Goal: Task Accomplishment & Management: Use online tool/utility

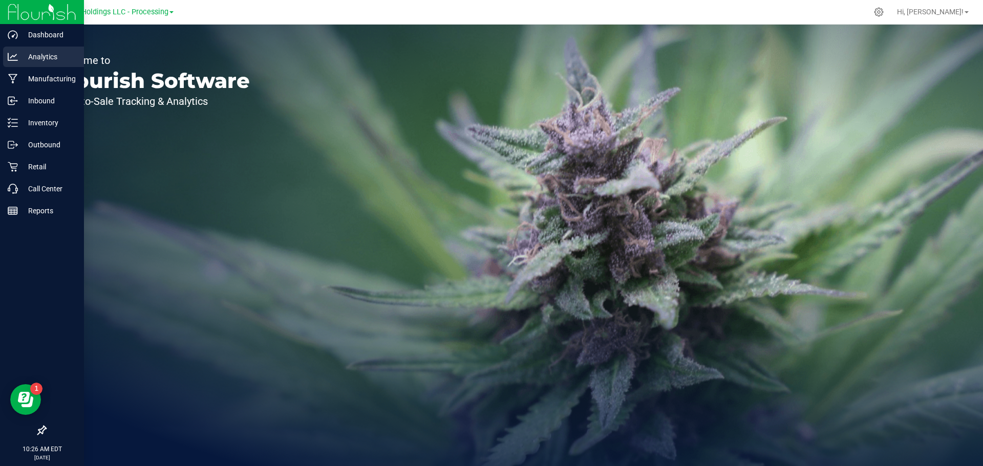
click at [42, 54] on p "Analytics" at bounding box center [48, 57] width 61 height 12
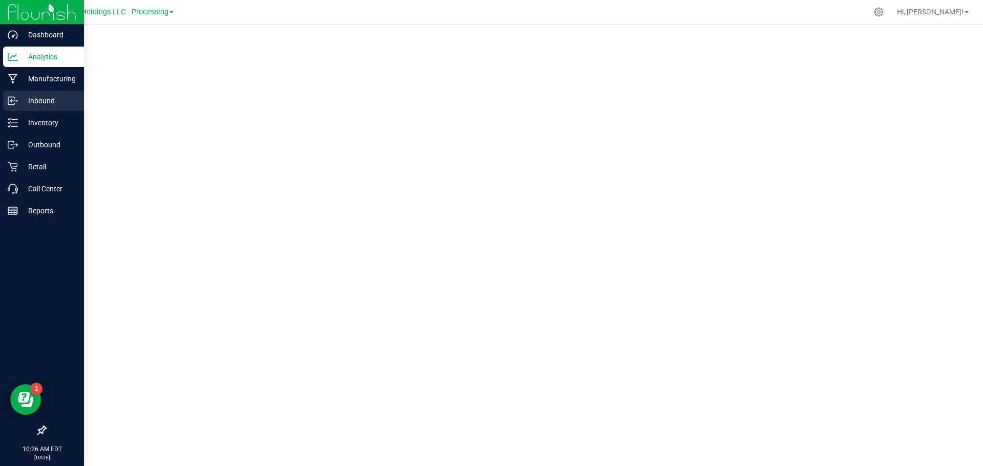
click at [3, 101] on div "Inbound" at bounding box center [43, 101] width 81 height 20
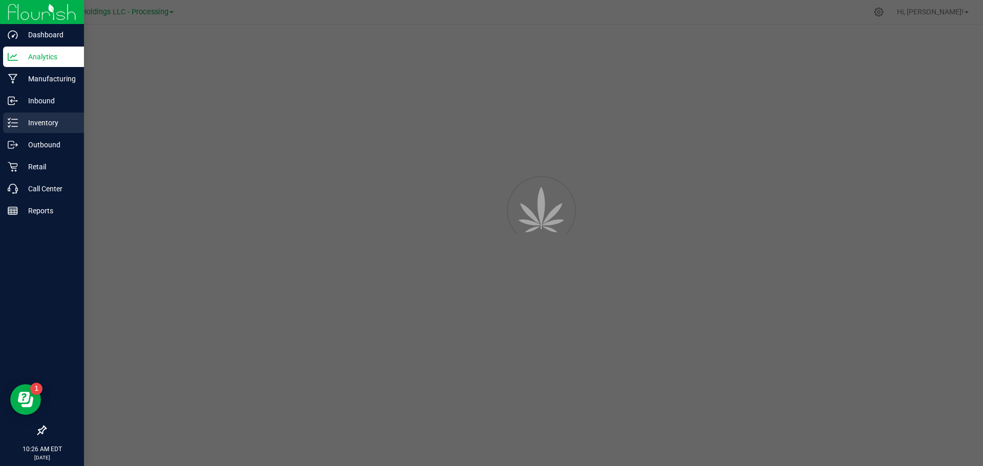
click at [29, 130] on div "Inventory" at bounding box center [43, 123] width 81 height 20
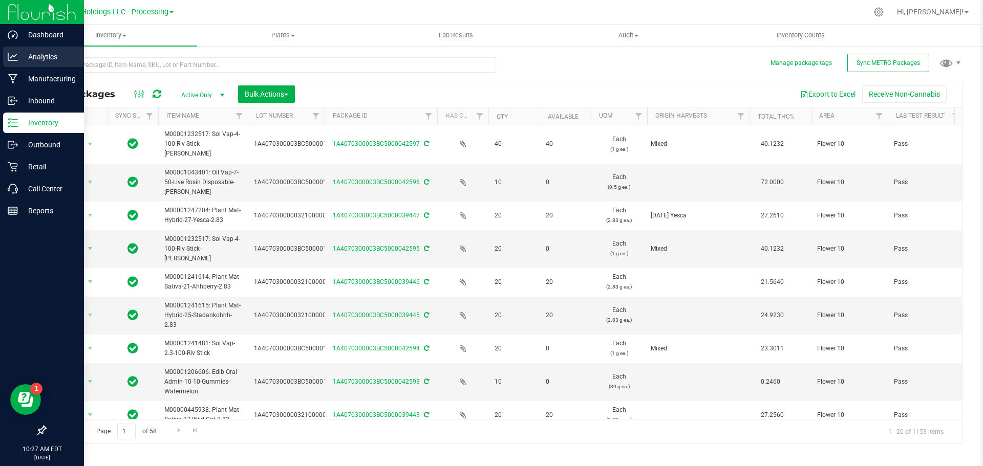
click at [46, 57] on p "Analytics" at bounding box center [48, 57] width 61 height 12
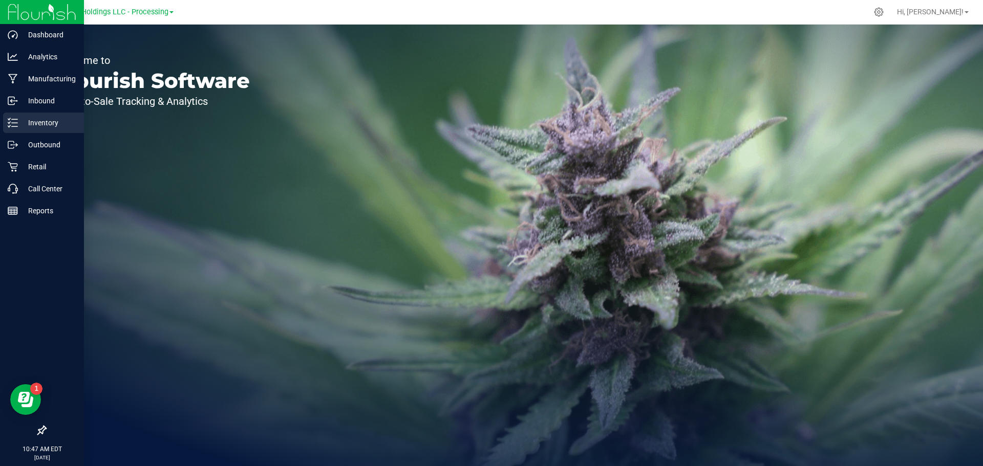
click at [32, 122] on p "Inventory" at bounding box center [48, 123] width 61 height 12
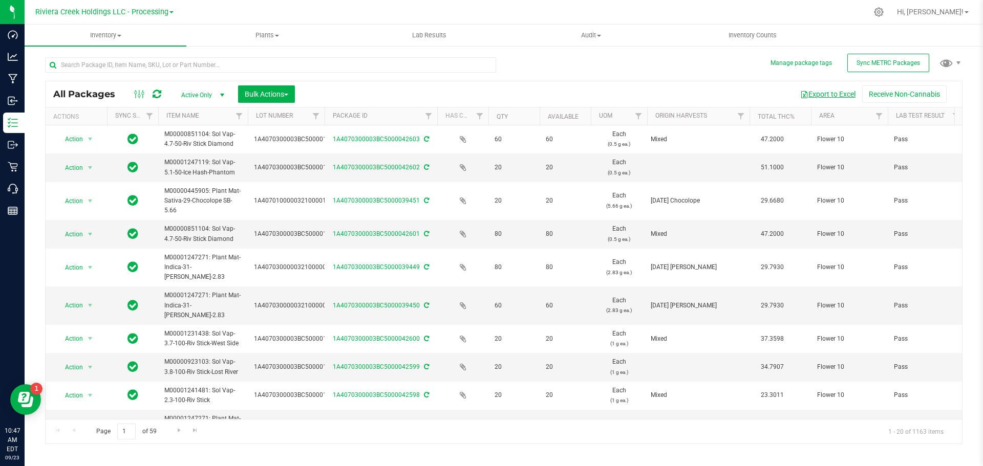
click at [829, 95] on button "Export to Excel" at bounding box center [828, 94] width 69 height 17
